Goal: Transaction & Acquisition: Subscribe to service/newsletter

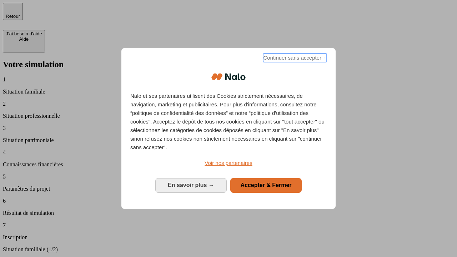
click at [294, 59] on span "Continuer sans accepter →" at bounding box center [295, 58] width 64 height 9
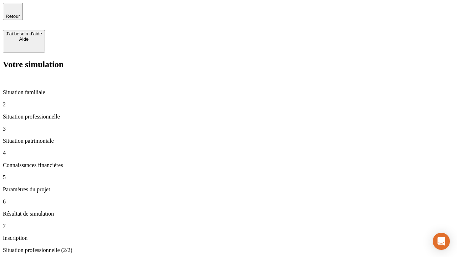
type input "30 000"
type input "1 000"
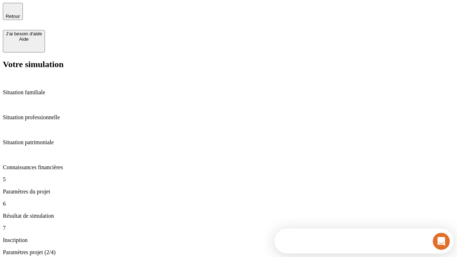
type input "40"
type input "64"
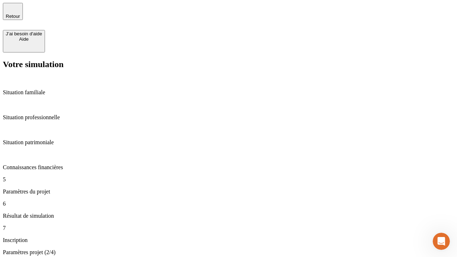
type input "200 000"
type input "640"
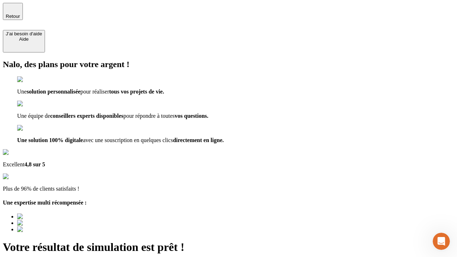
type input "[EMAIL_ADDRESS][DOMAIN_NAME]"
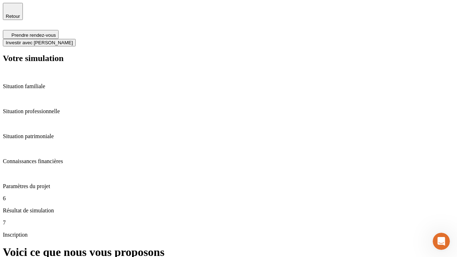
click at [73, 40] on span "Investir avec [PERSON_NAME]" at bounding box center [39, 42] width 67 height 5
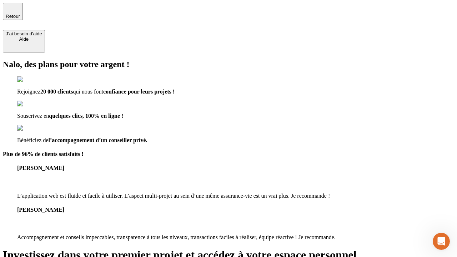
type input "[EMAIL_ADDRESS][DOMAIN_NAME]"
